Goal: Transaction & Acquisition: Purchase product/service

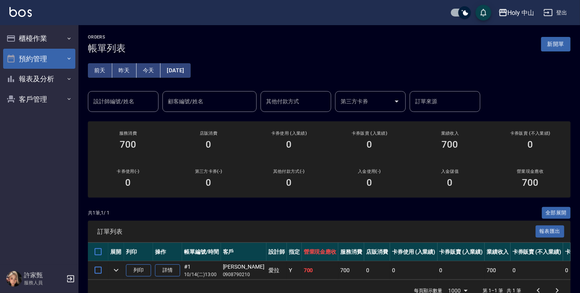
click at [36, 58] on button "預約管理" at bounding box center [39, 59] width 72 height 20
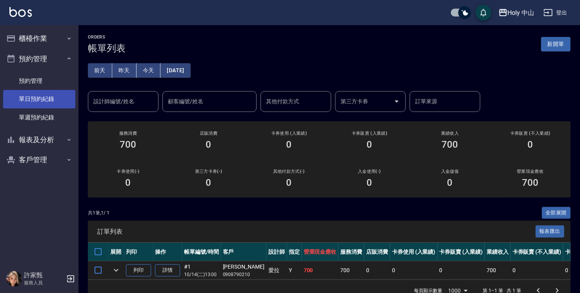
click at [57, 103] on link "單日預約紀錄" at bounding box center [39, 99] width 72 height 18
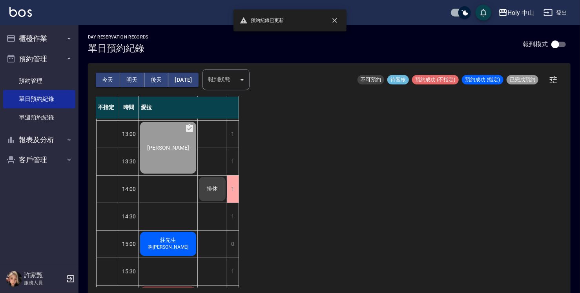
scroll to position [79, 0]
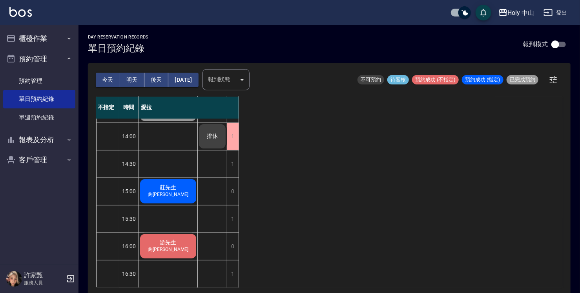
click at [159, 191] on span "莊先生" at bounding box center [169, 187] width 20 height 7
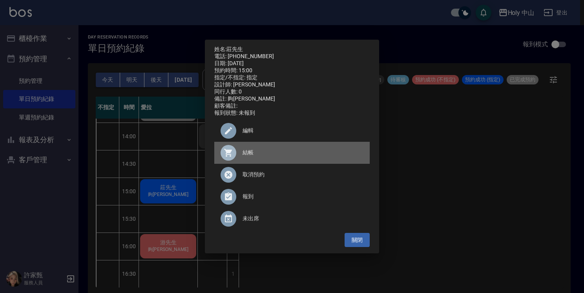
click at [254, 156] on span "結帳" at bounding box center [303, 152] width 121 height 8
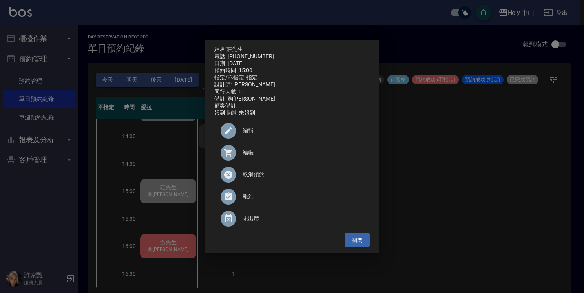
click at [174, 147] on div "姓名: [PERSON_NAME]先生 電話: [PHONE_NUMBER] 日期: [DATE] 預約時間: 15:00 指定/不指定: 指定 設計師: 愛…" at bounding box center [292, 146] width 584 height 293
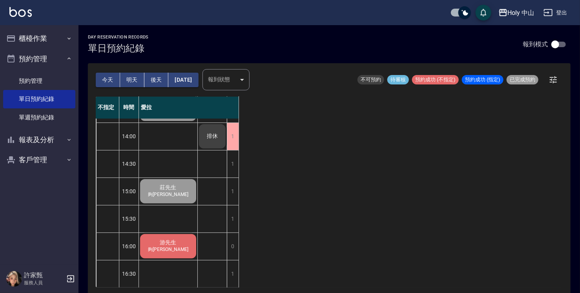
scroll to position [0, 0]
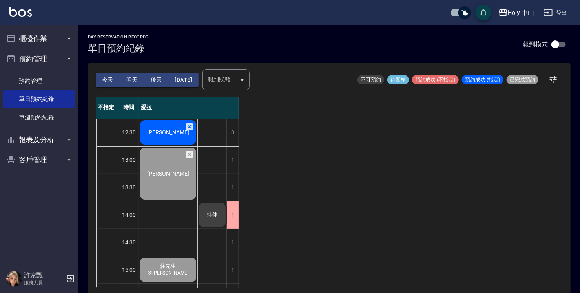
click at [169, 165] on div "[PERSON_NAME]" at bounding box center [168, 173] width 58 height 54
click at [159, 133] on span "[PERSON_NAME]" at bounding box center [168, 132] width 45 height 6
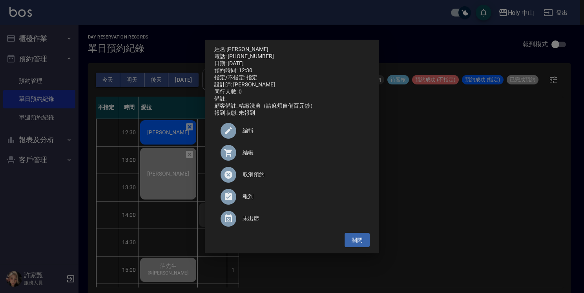
click at [248, 157] on span "結帳" at bounding box center [303, 152] width 121 height 8
click at [408, 161] on div "姓名: [PERSON_NAME]: [PHONE_NUMBER] 日期: [DATE] 預約時間: 12:30 指定/不指定: 指定 設計師: 愛拉 同行人…" at bounding box center [292, 146] width 584 height 293
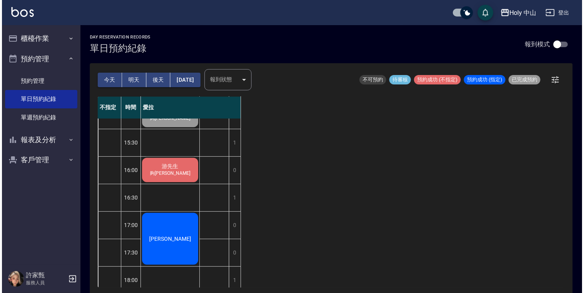
scroll to position [236, 0]
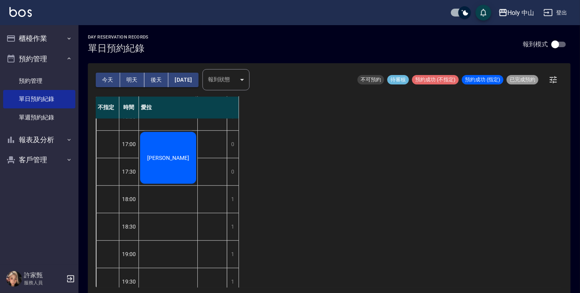
click at [173, 159] on span "[PERSON_NAME]" at bounding box center [168, 158] width 45 height 6
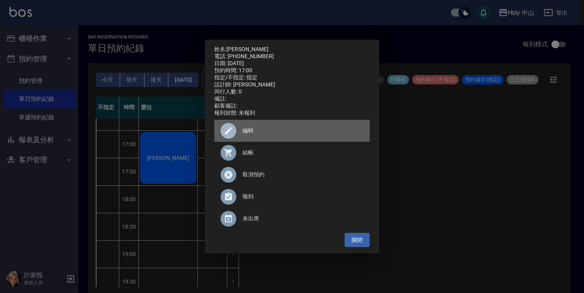
click at [244, 134] on span "編輯" at bounding box center [303, 130] width 121 height 8
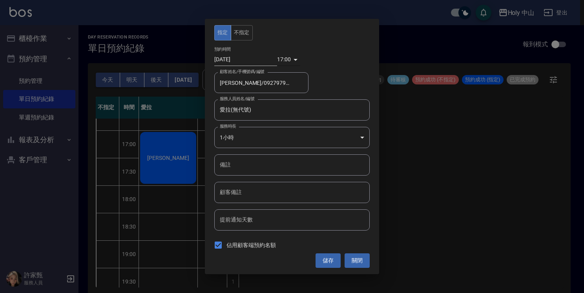
click at [294, 59] on div "17:00 1760432400000" at bounding box center [288, 59] width 23 height 13
click at [284, 61] on body "Holy 中山 登出 櫃檯作業 打帳單 帳單列表 營業儀表板 現場電腦打卡 預約管理 預約管理 單日預約紀錄 單週預約紀錄 報表及分析 報表目錄 店家日報表 …" at bounding box center [292, 147] width 584 height 295
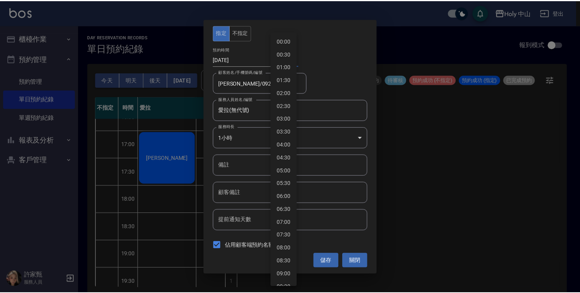
scroll to position [322, 0]
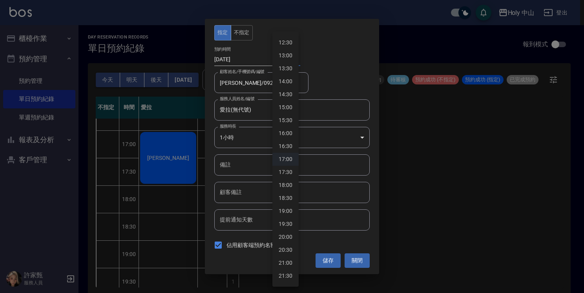
click at [290, 146] on li "16:30" at bounding box center [285, 146] width 26 height 13
type input "1760430600000"
click at [330, 260] on button "儲存" at bounding box center [328, 260] width 25 height 15
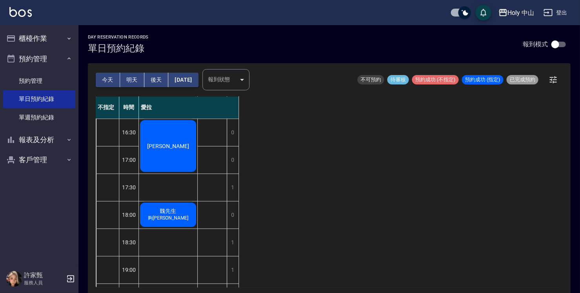
scroll to position [277, 0]
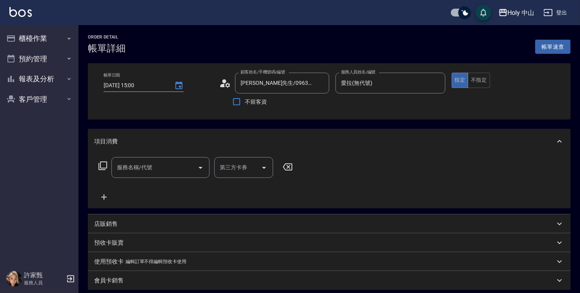
click at [142, 172] on input "服務名稱/代號" at bounding box center [154, 168] width 79 height 14
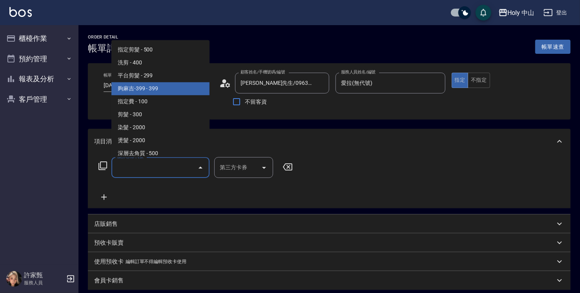
click at [159, 86] on span "夠麻吉-399 - 399" at bounding box center [160, 88] width 98 height 13
type input "夠麻吉-399(5)"
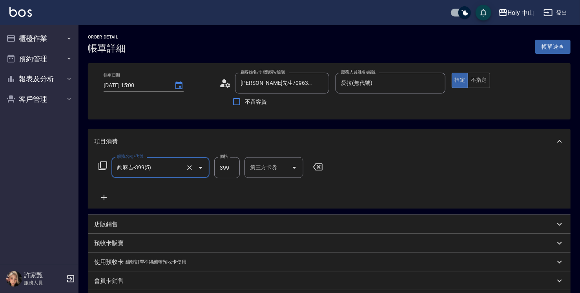
click at [228, 170] on input "399" at bounding box center [227, 167] width 26 height 21
type input "349"
click at [278, 170] on input "第三方卡券" at bounding box center [268, 168] width 40 height 14
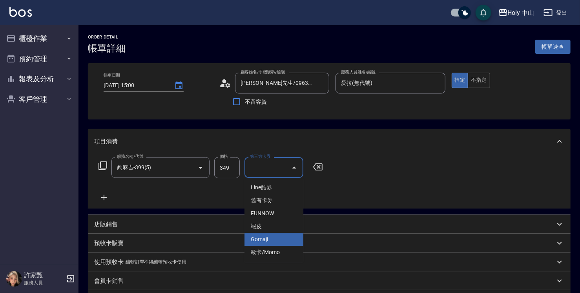
click at [274, 237] on span "Gomaji" at bounding box center [274, 239] width 59 height 13
type input "Gomaji"
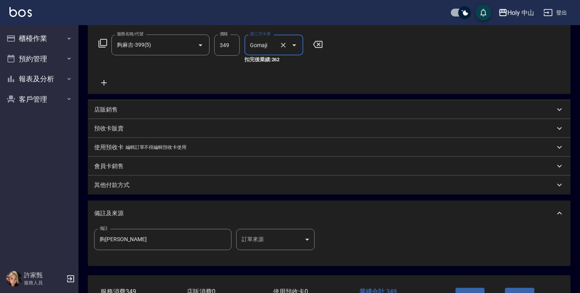
scroll to position [179, 0]
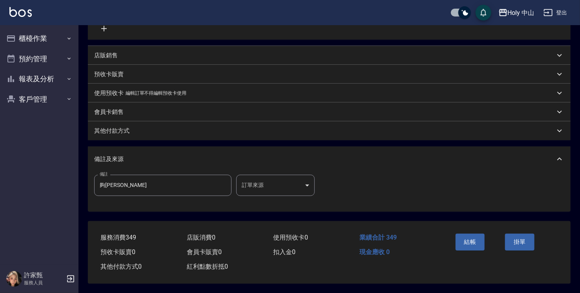
click at [267, 184] on body "Holy 中山 登出 櫃檯作業 打帳單 帳單列表 營業儀表板 現場電腦打卡 預約管理 預約管理 單日預約紀錄 單週預約紀錄 報表及分析 報表目錄 店家日報表 …" at bounding box center [290, 58] width 580 height 470
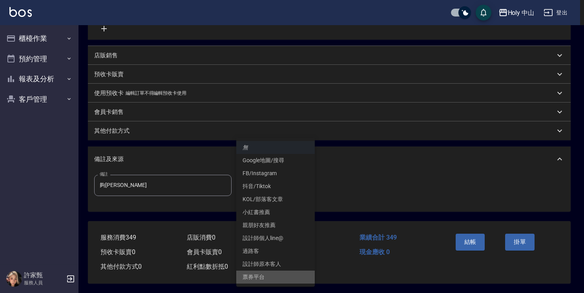
click at [263, 272] on li "票券平台" at bounding box center [275, 276] width 79 height 13
type input "票券平台"
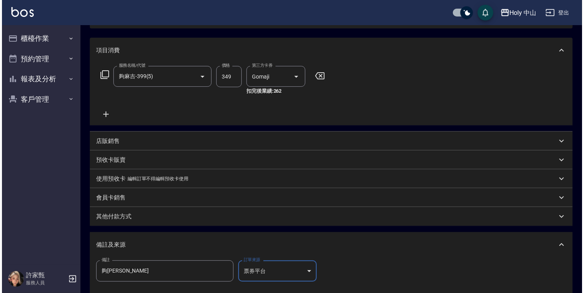
scroll to position [140, 0]
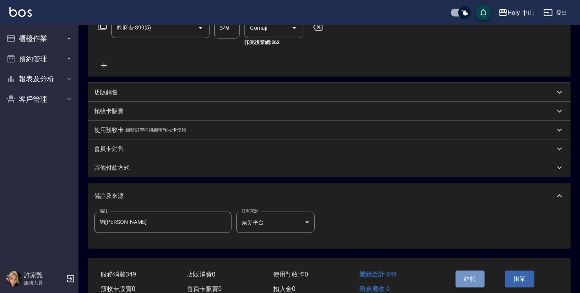
click at [471, 275] on button "結帳" at bounding box center [470, 278] width 29 height 16
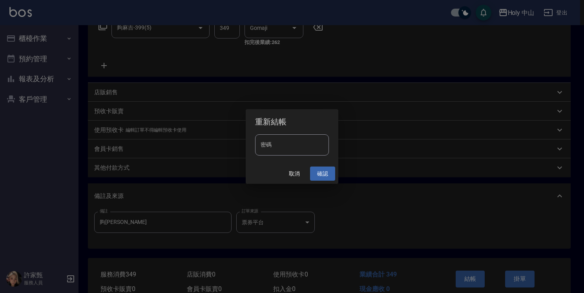
click at [322, 176] on button "確認" at bounding box center [322, 173] width 25 height 15
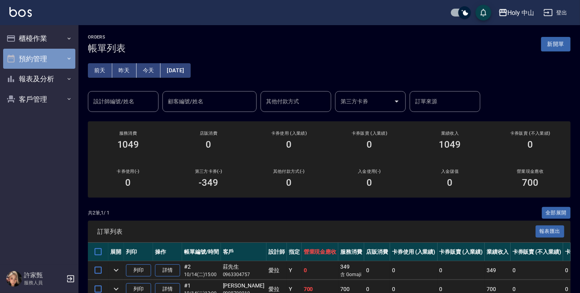
click at [33, 57] on button "預約管理" at bounding box center [39, 59] width 72 height 20
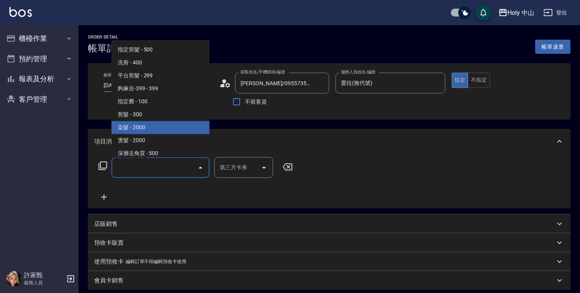
click at [154, 125] on span "染髮 - 2000" at bounding box center [160, 127] width 98 height 13
type input "染髮(C1)"
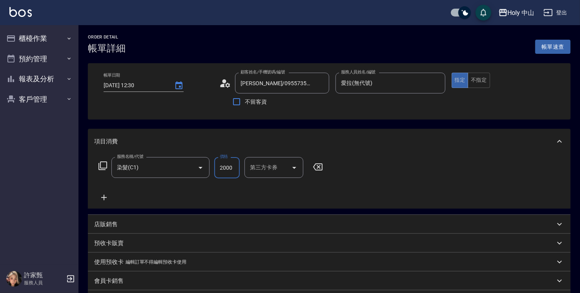
click at [233, 169] on input "2000" at bounding box center [227, 167] width 26 height 21
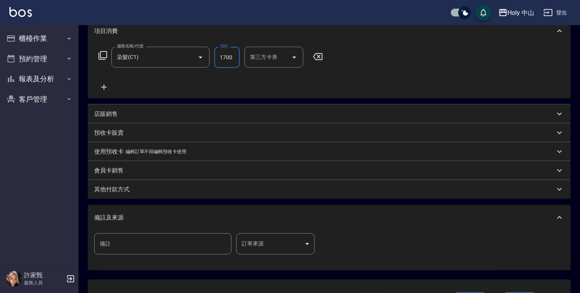
scroll to position [157, 0]
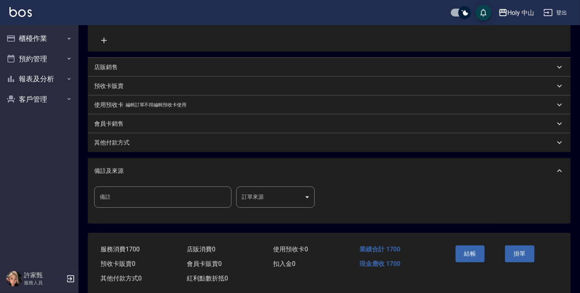
type input "1700"
click at [261, 201] on body "Holy 中山 登出 櫃檯作業 打帳單 帳單列表 營業儀表板 現場電腦打卡 預約管理 預約管理 單日預約紀錄 單週預約紀錄 報表及分析 報表目錄 店家日報表 …" at bounding box center [290, 74] width 580 height 462
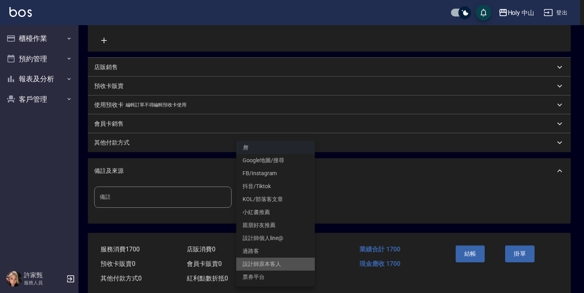
click at [263, 263] on li "設計師原本客人" at bounding box center [275, 264] width 79 height 13
type input "設計師原本客人"
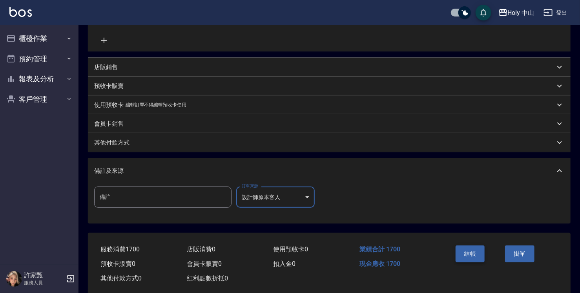
click at [478, 255] on button "結帳" at bounding box center [470, 253] width 29 height 16
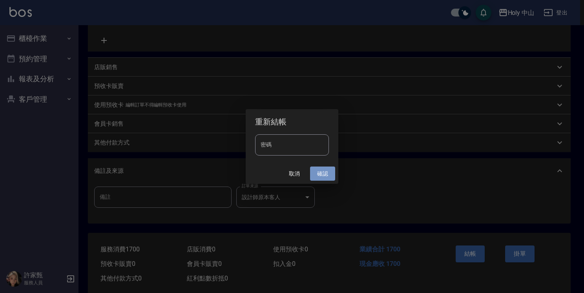
click at [320, 175] on button "確認" at bounding box center [322, 173] width 25 height 15
